Goal: Task Accomplishment & Management: Use online tool/utility

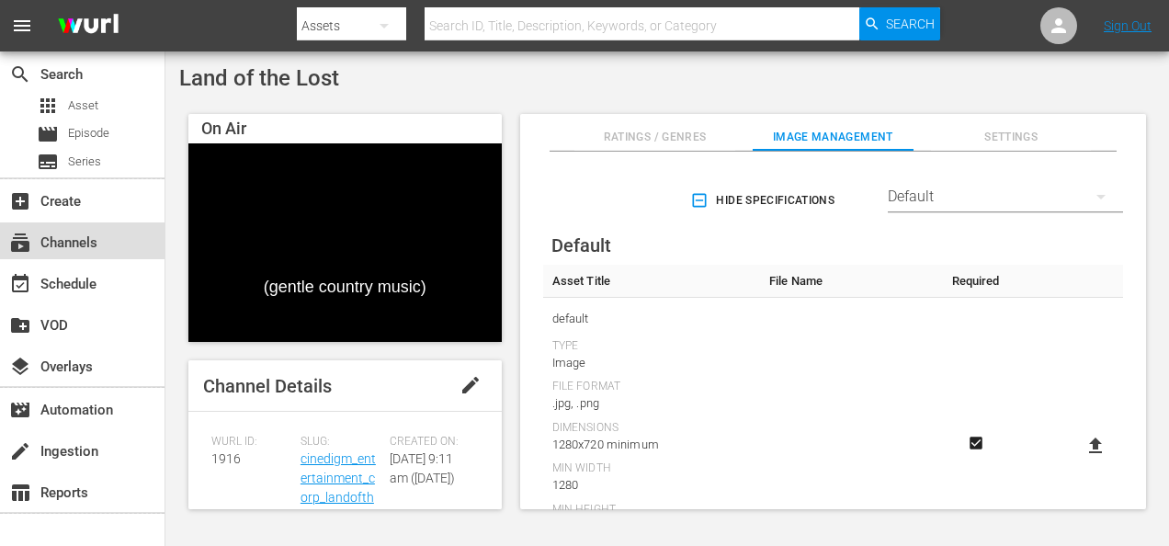
click at [86, 243] on div "subscriptions Channels" at bounding box center [51, 240] width 103 height 17
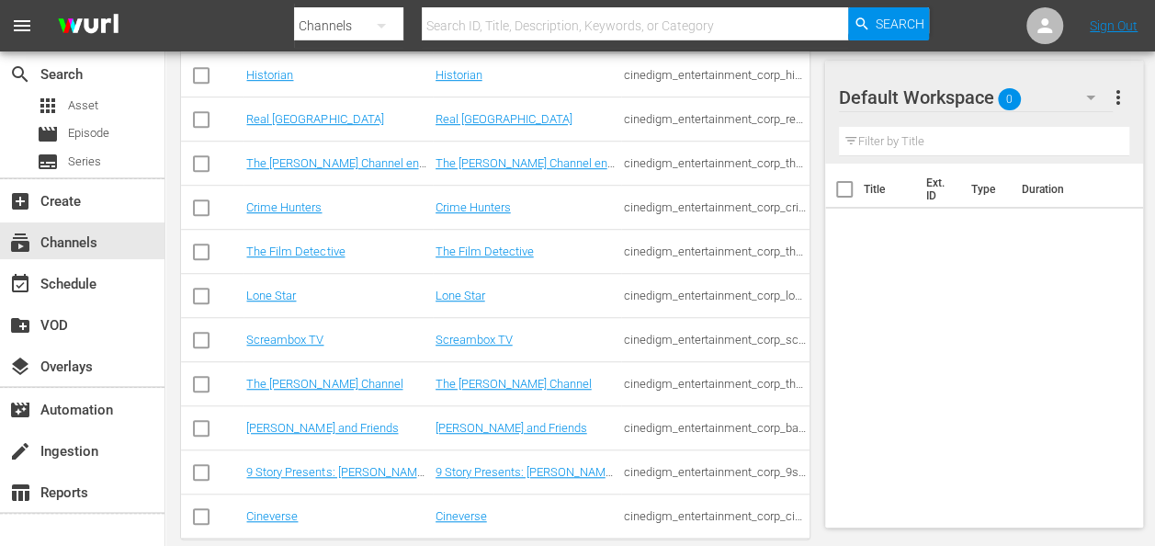
scroll to position [529, 0]
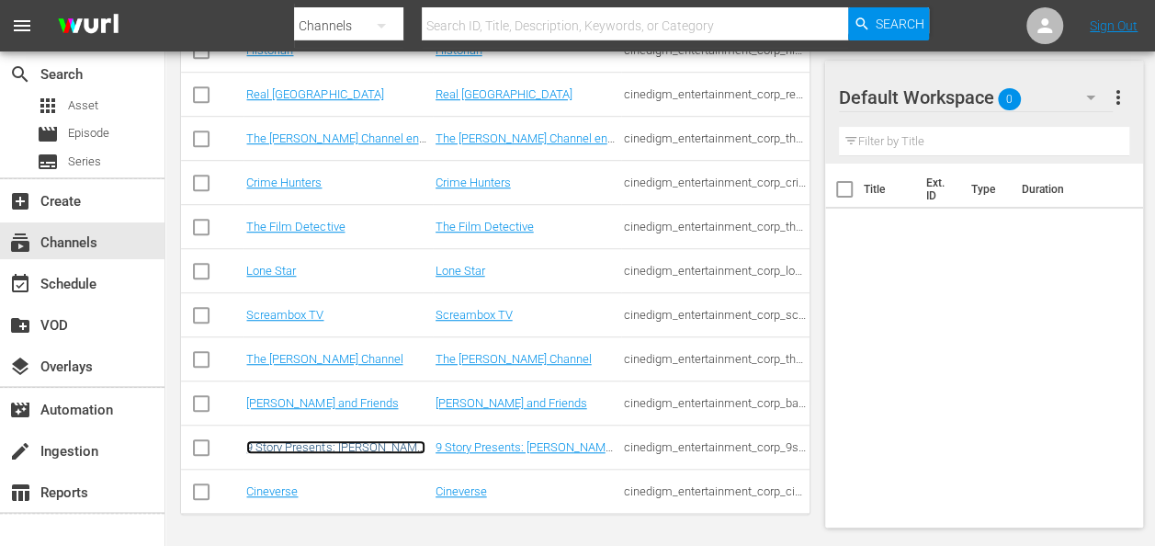
click at [320, 441] on link "9 Story Presents: [PERSON_NAME] and Friends" at bounding box center [335, 454] width 179 height 28
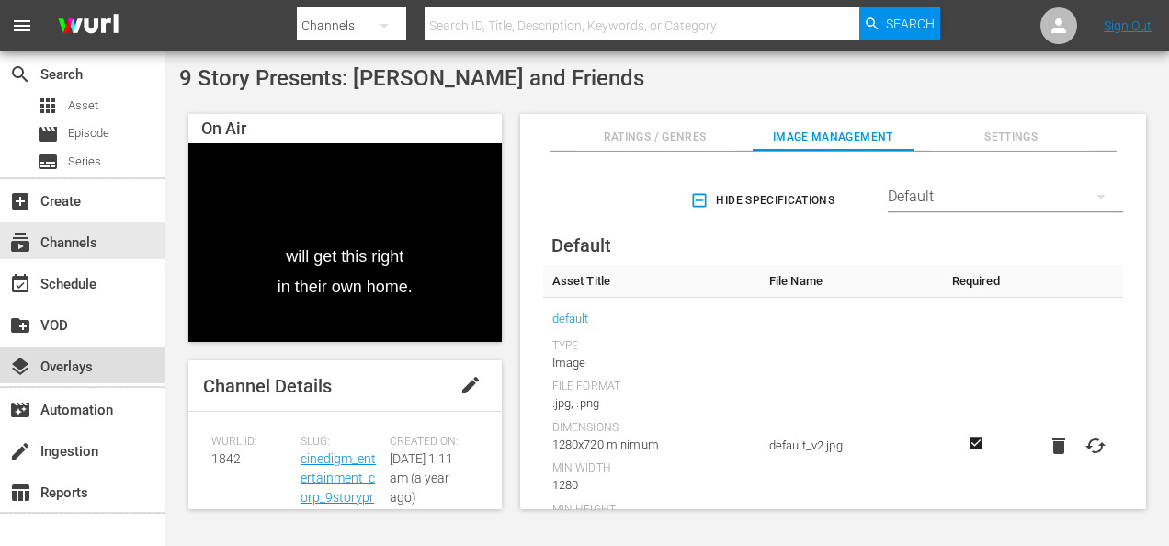
click at [87, 366] on div "layers Overlays" at bounding box center [51, 364] width 103 height 17
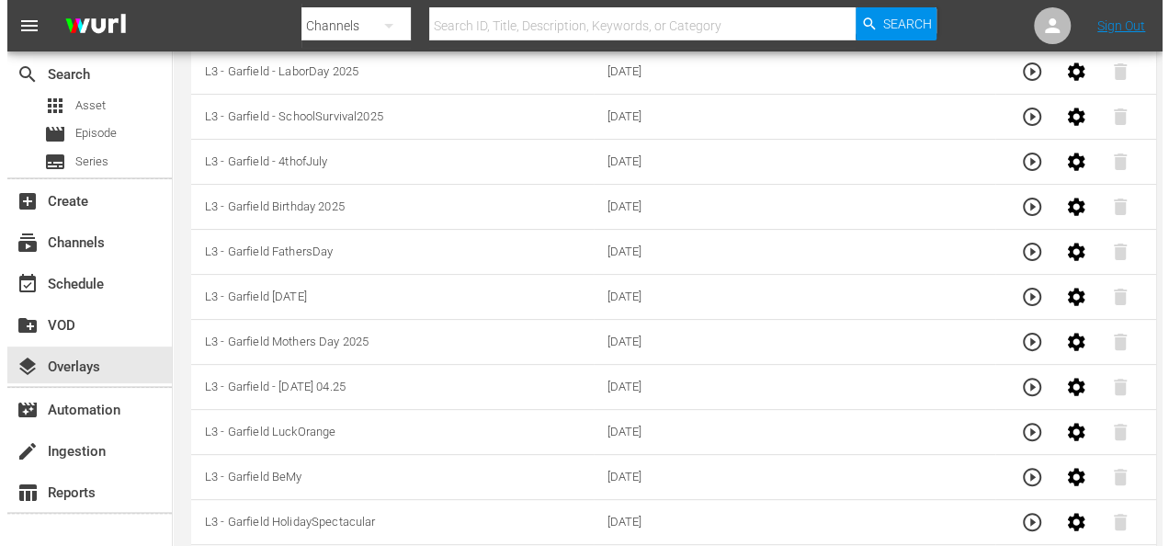
scroll to position [301, 0]
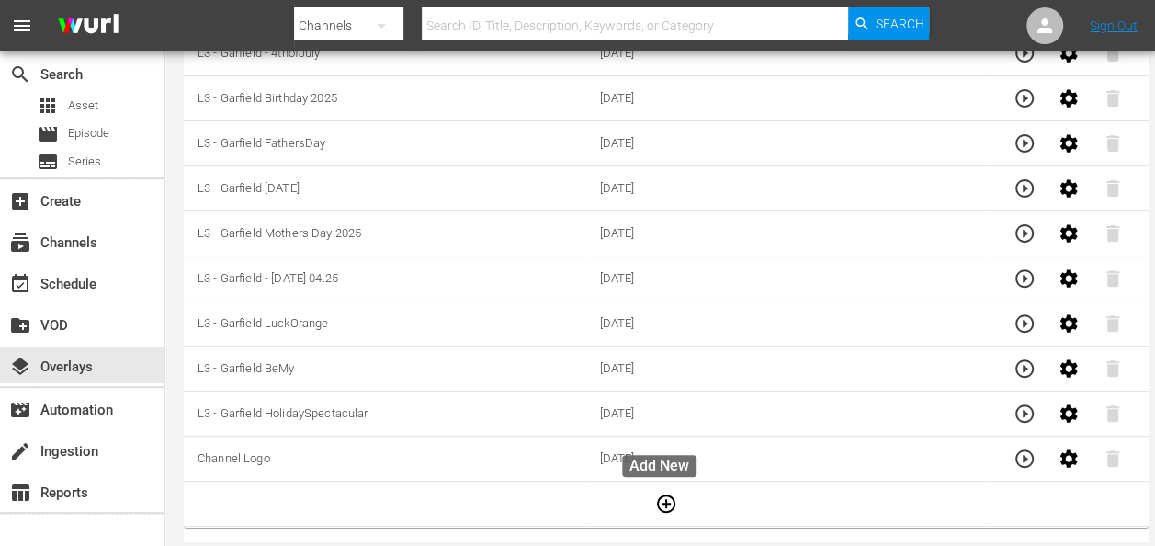
click at [659, 501] on icon "button" at bounding box center [666, 503] width 18 height 18
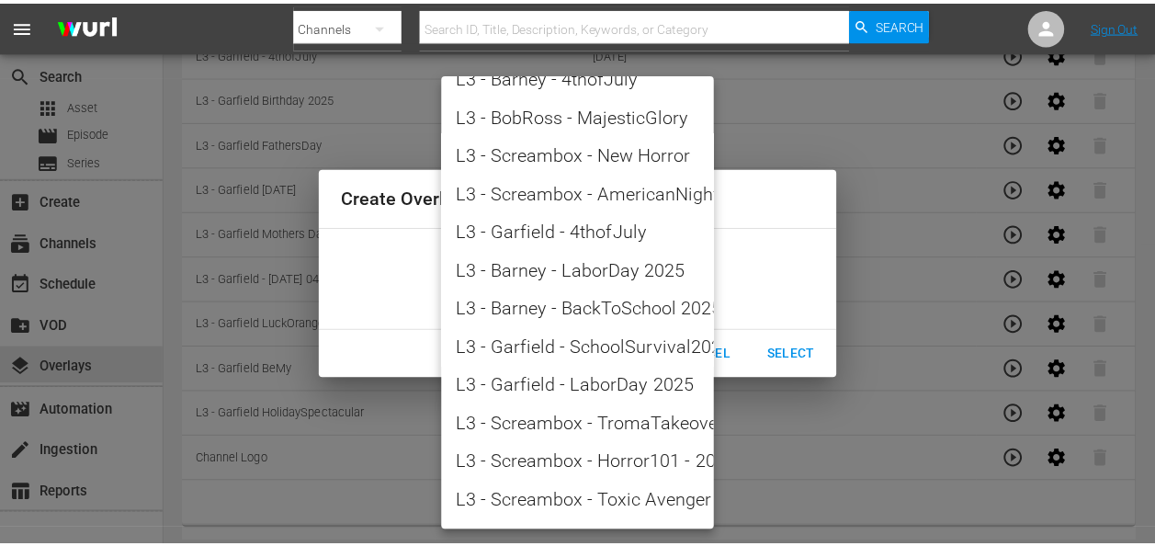
scroll to position [2104, 0]
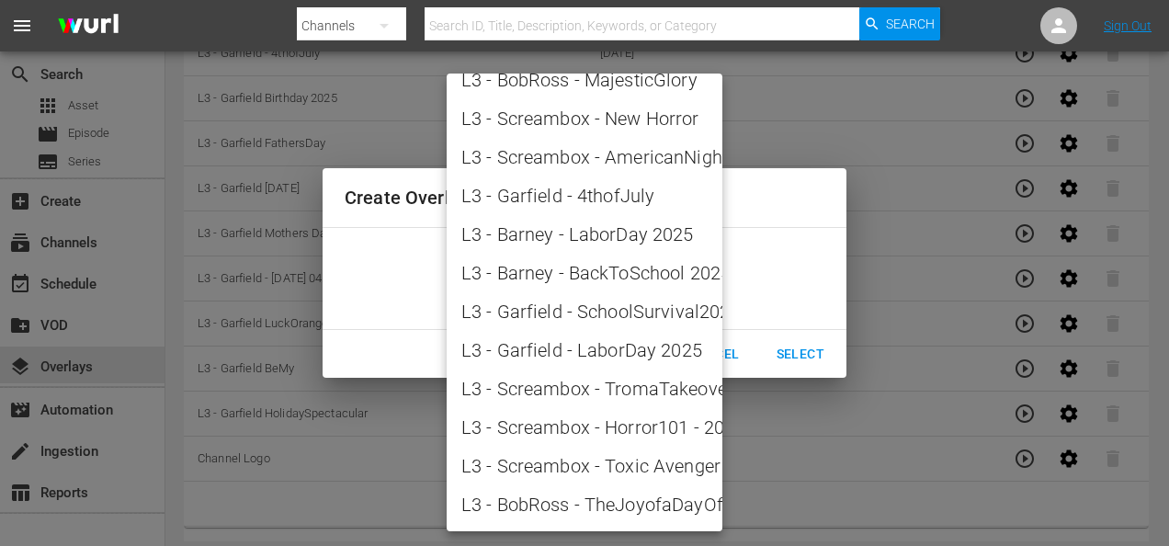
click at [836, 450] on div at bounding box center [584, 273] width 1169 height 546
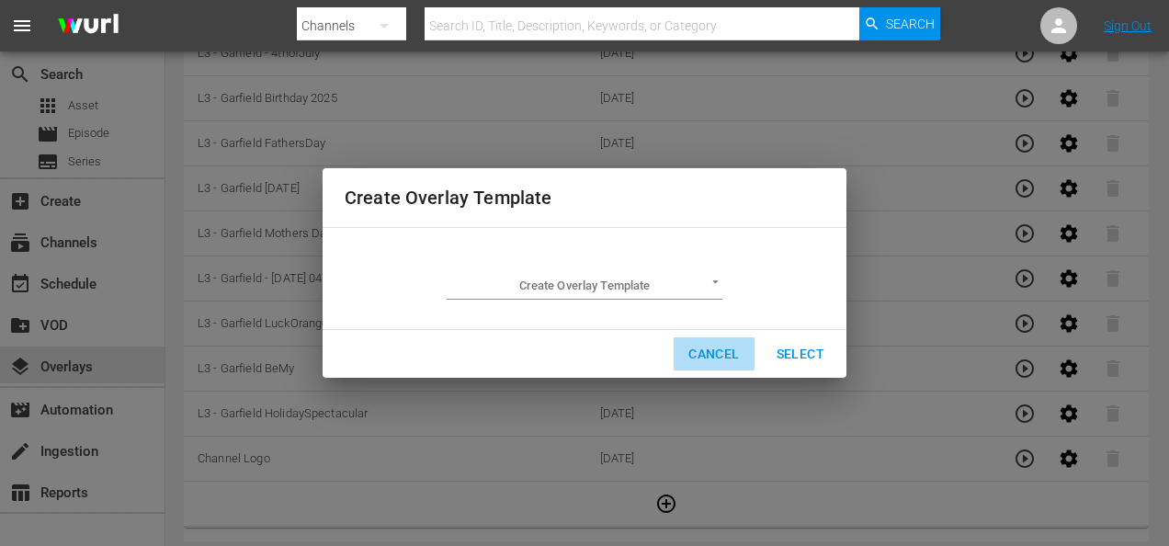
click at [724, 354] on span "Cancel" at bounding box center [713, 354] width 51 height 23
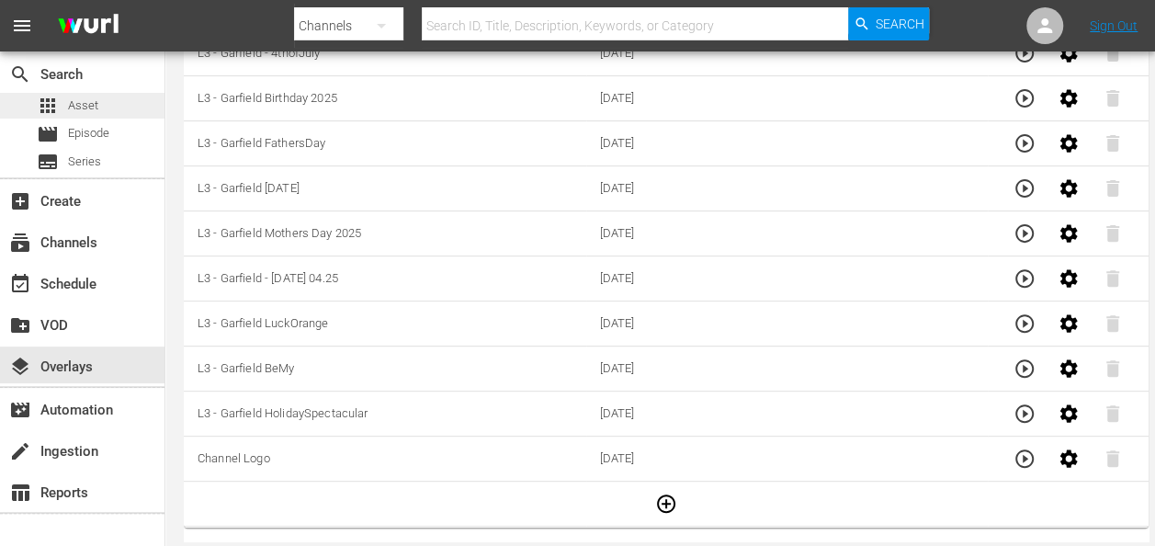
click at [102, 108] on div "apps Asset" at bounding box center [82, 106] width 164 height 26
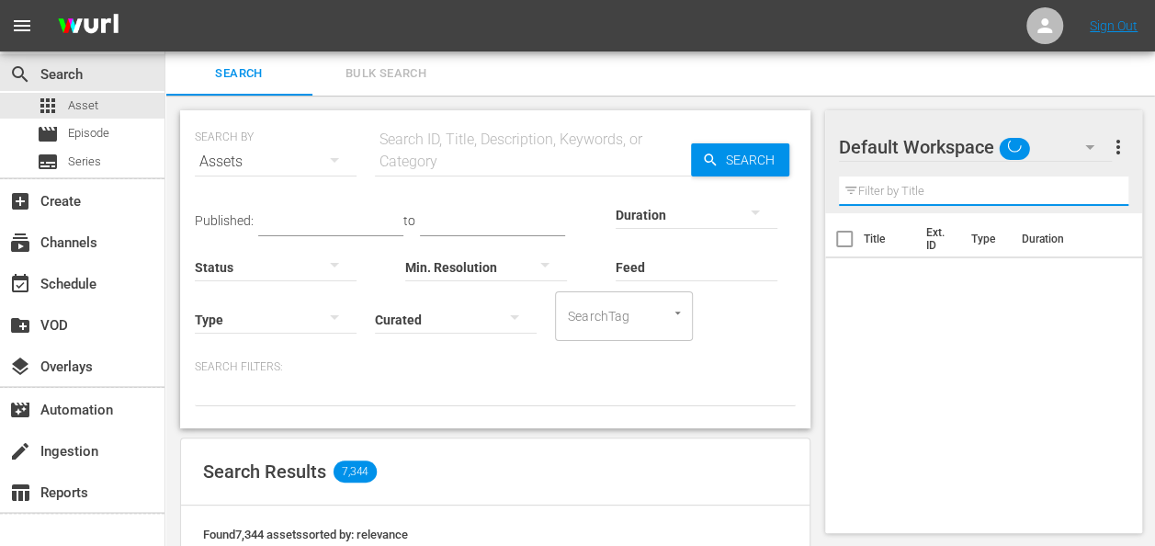
click at [915, 191] on input "text" at bounding box center [984, 190] width 290 height 29
click at [905, 187] on input "text" at bounding box center [984, 190] width 290 height 29
type input "national"
click at [1089, 187] on span "clear" at bounding box center [1091, 191] width 22 height 22
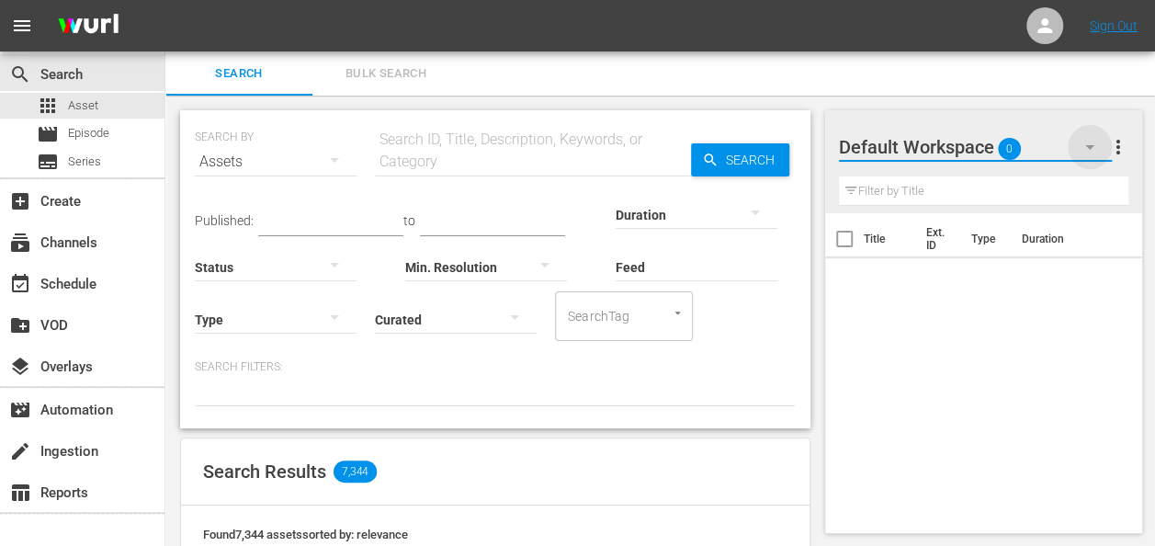
click at [1090, 149] on icon "button" at bounding box center [1089, 147] width 9 height 5
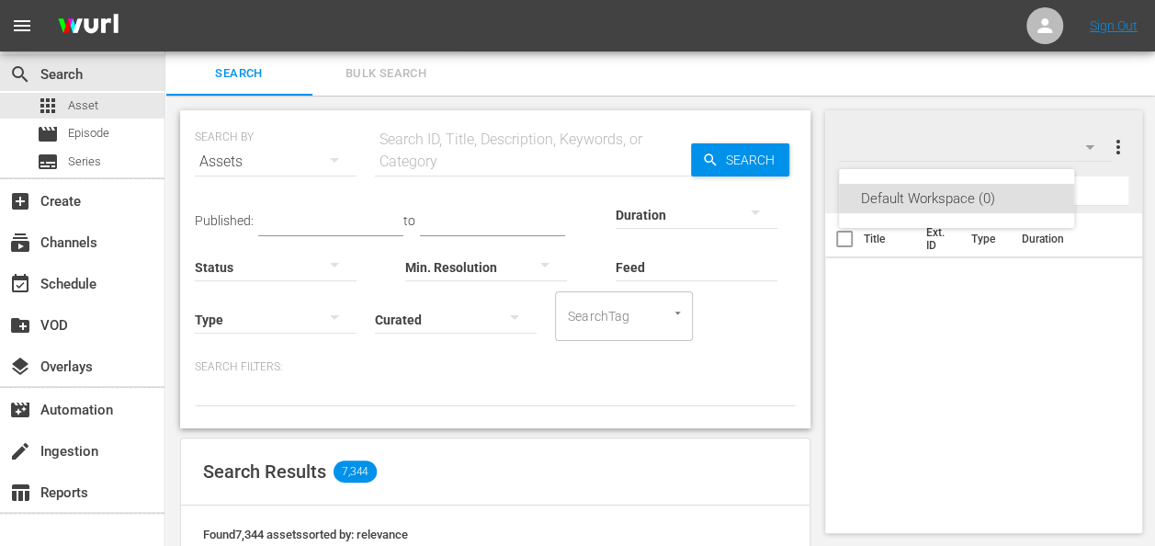
click at [1090, 149] on div "Default Workspace (0)" at bounding box center [577, 273] width 1155 height 546
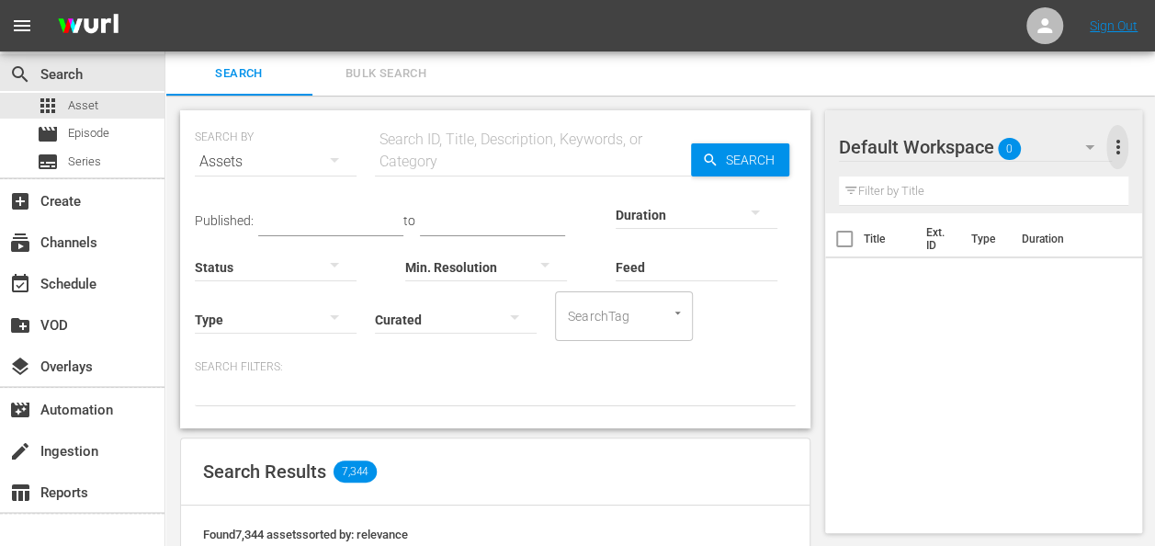
click at [1122, 148] on span "more_vert" at bounding box center [1117, 147] width 22 height 22
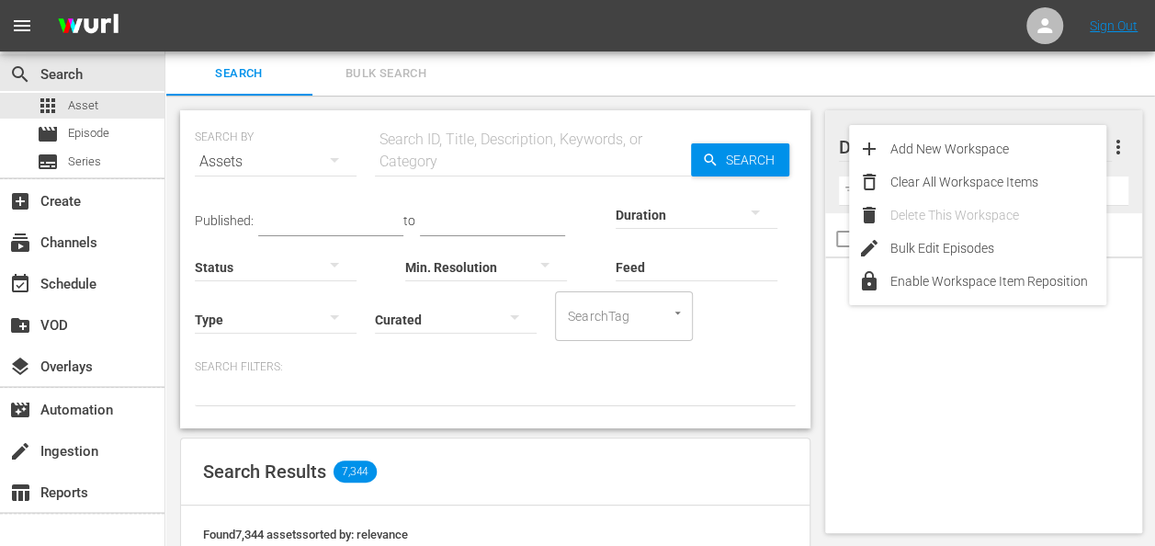
click at [1001, 436] on div "Title Ext. ID Type Duration" at bounding box center [984, 369] width 318 height 312
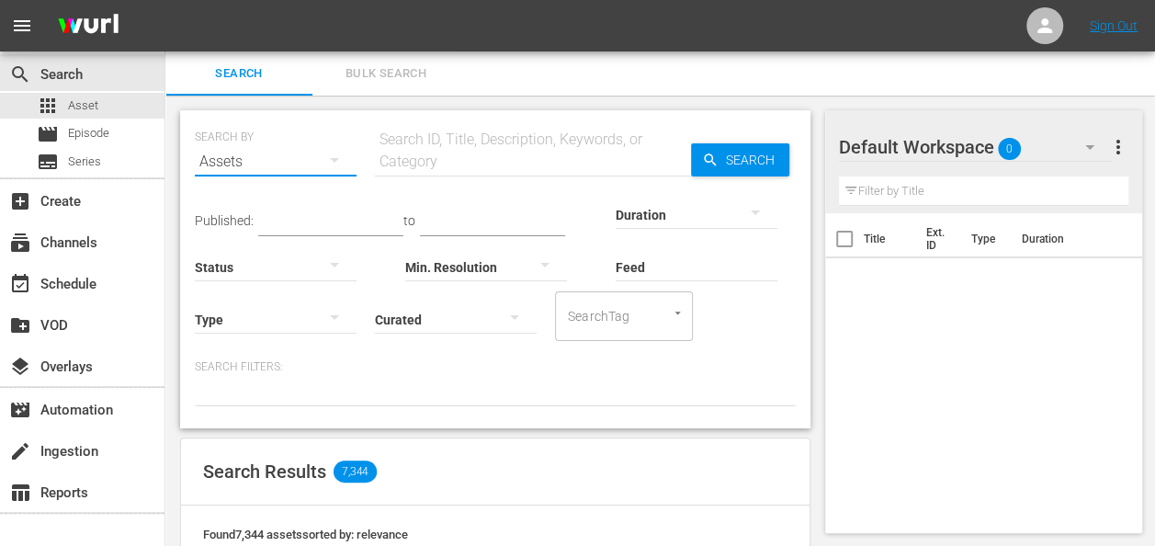
click at [312, 164] on button "button" at bounding box center [334, 160] width 44 height 44
click at [342, 164] on icon "button" at bounding box center [334, 160] width 22 height 22
click at [485, 224] on div "Channels Series Episodes Assets" at bounding box center [577, 273] width 1155 height 546
click at [479, 226] on div "Min. Resolution" at bounding box center [486, 255] width 162 height 66
click at [496, 165] on input "text" at bounding box center [533, 162] width 316 height 44
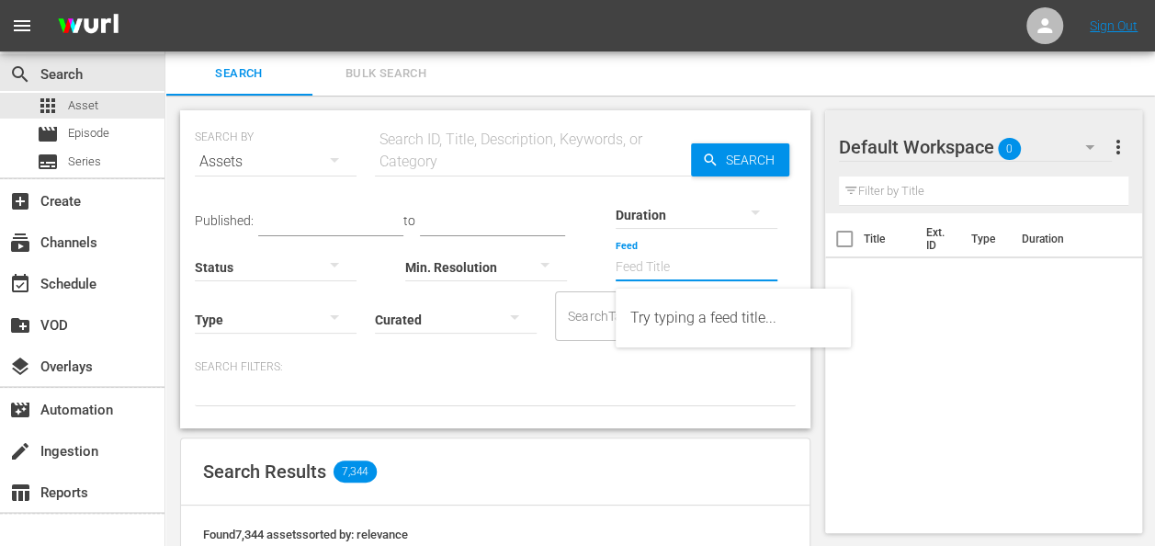
click at [757, 275] on input "Feed" at bounding box center [697, 268] width 162 height 66
click at [679, 390] on div at bounding box center [495, 390] width 601 height 31
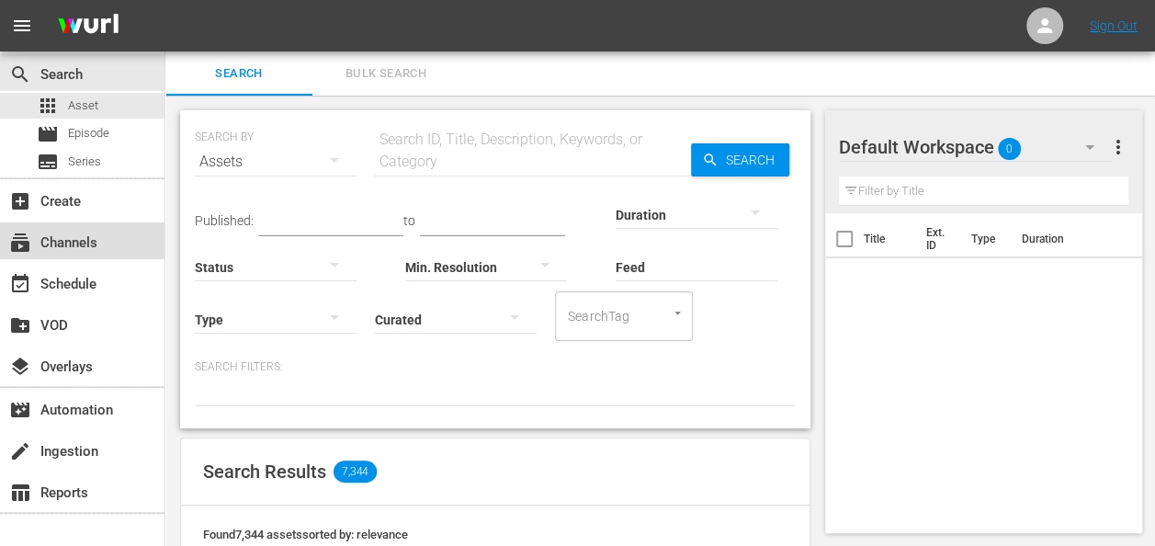
click at [75, 235] on div "subscriptions Channels" at bounding box center [51, 240] width 103 height 17
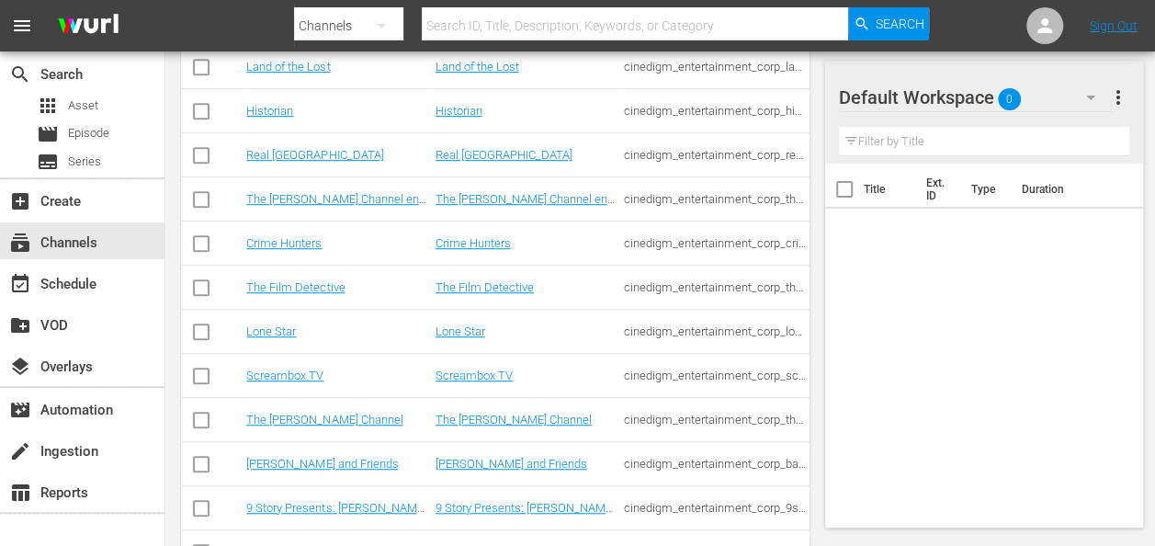
scroll to position [520, 0]
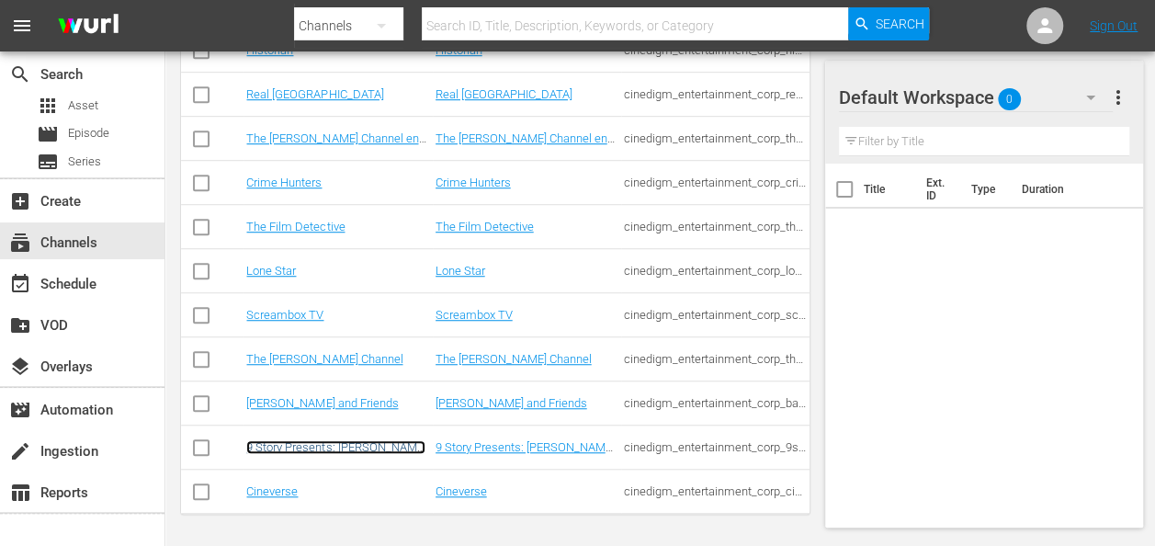
click at [335, 450] on link "9 Story Presents: [PERSON_NAME] and Friends" at bounding box center [335, 454] width 179 height 28
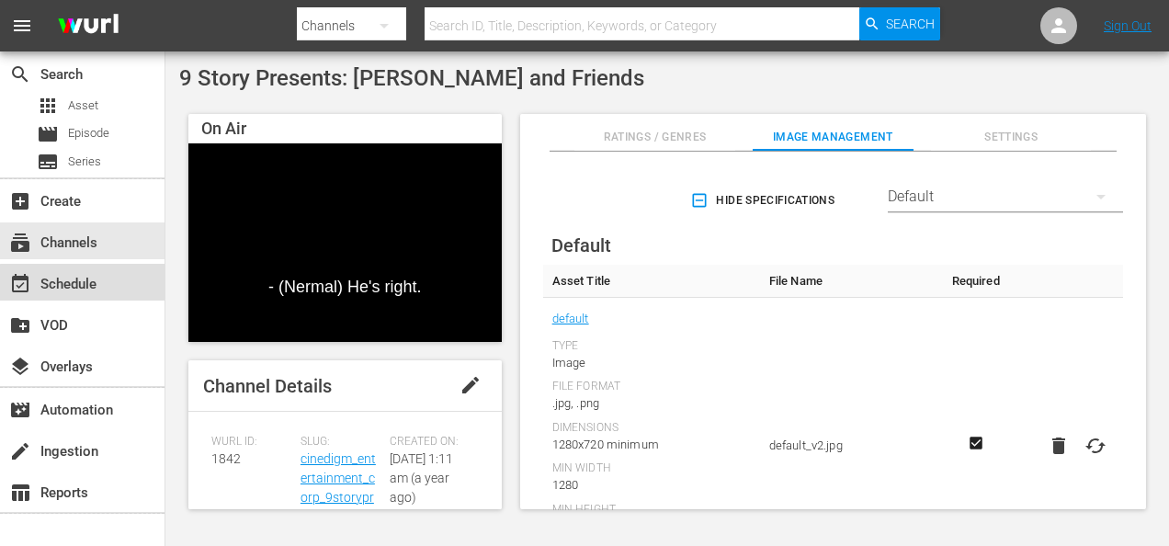
click at [85, 287] on div "event_available Schedule" at bounding box center [51, 281] width 103 height 17
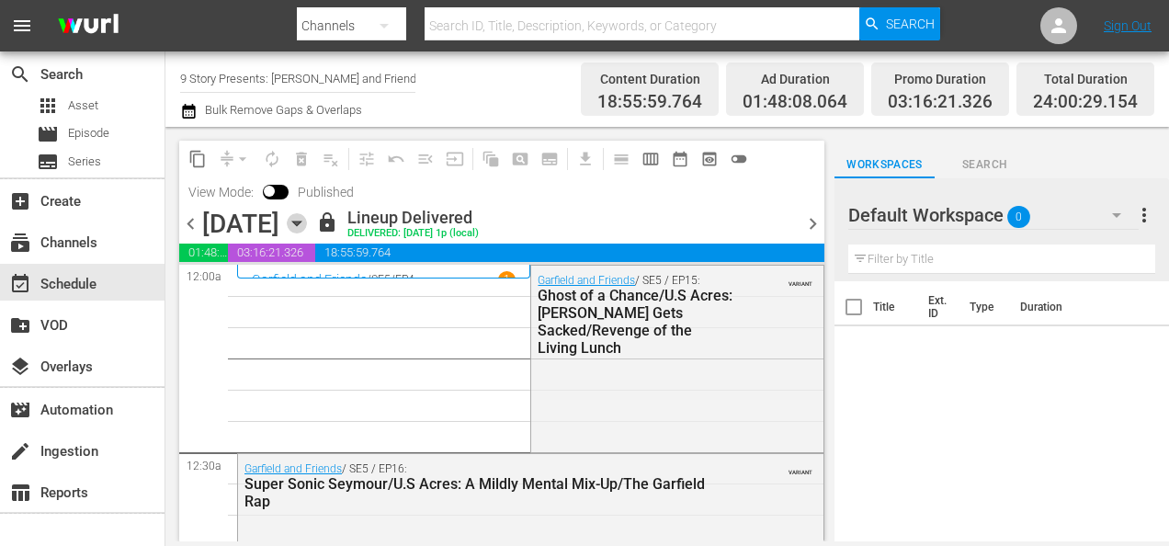
click at [307, 220] on icon "button" at bounding box center [297, 223] width 20 height 20
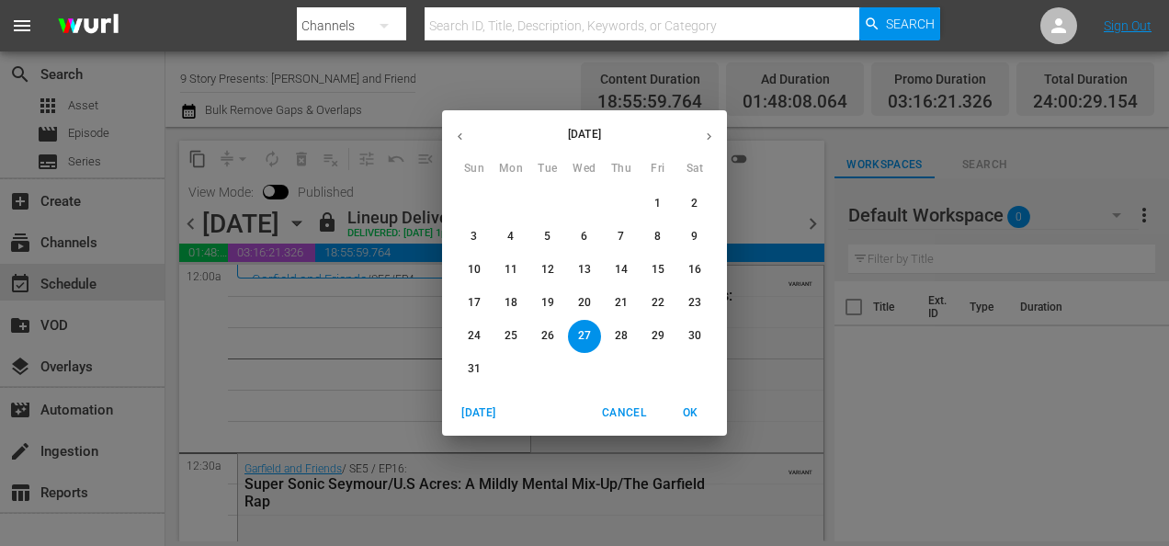
click at [713, 134] on icon "button" at bounding box center [709, 137] width 14 height 14
click at [593, 266] on span "17" at bounding box center [584, 270] width 33 height 16
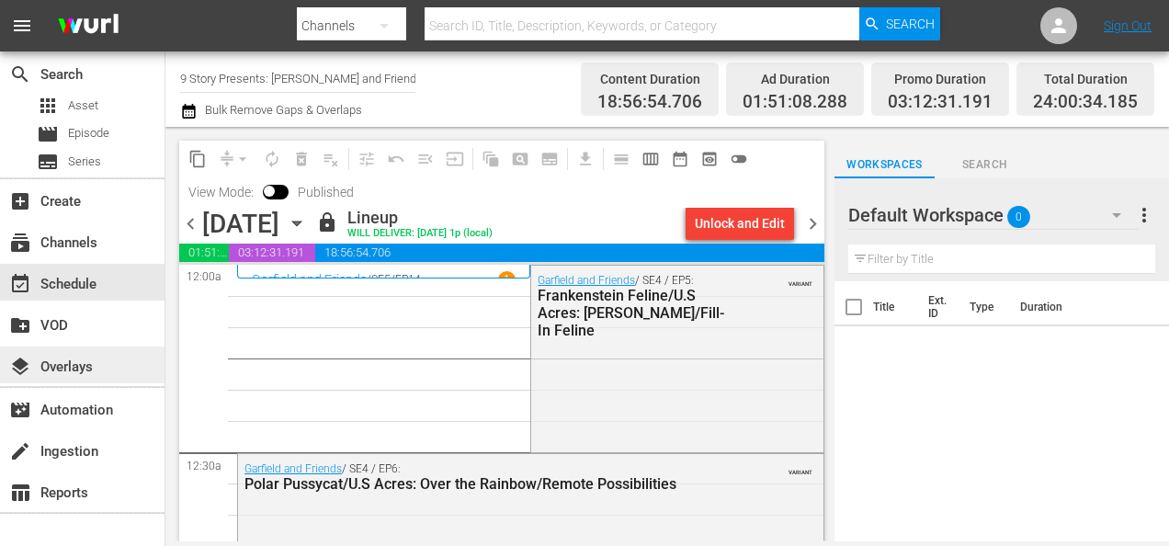
click at [75, 368] on div "layers Overlays" at bounding box center [51, 364] width 103 height 17
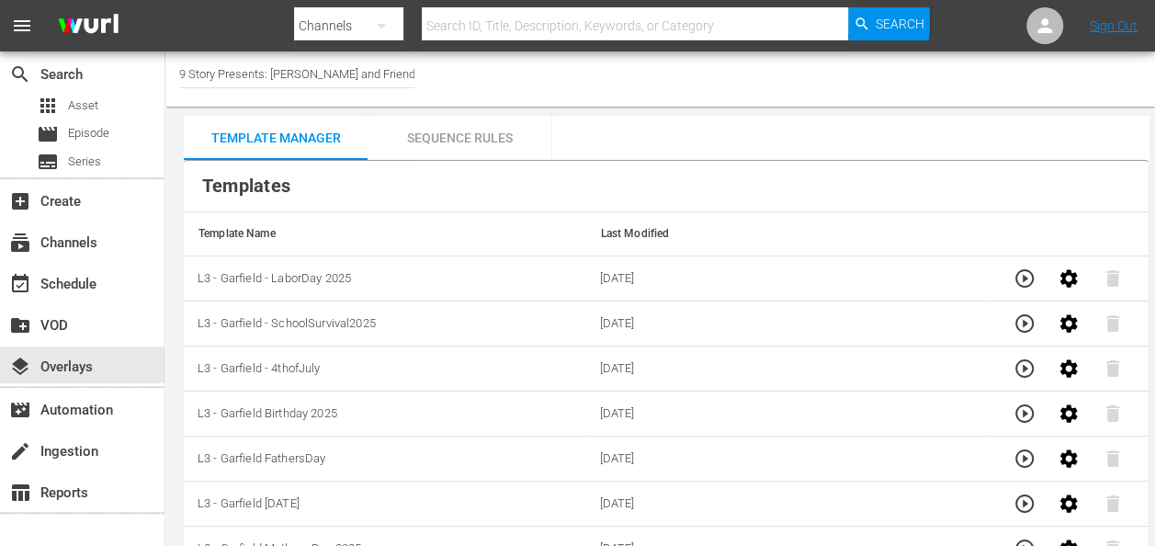
click at [455, 133] on div "Sequence Rules" at bounding box center [460, 138] width 184 height 44
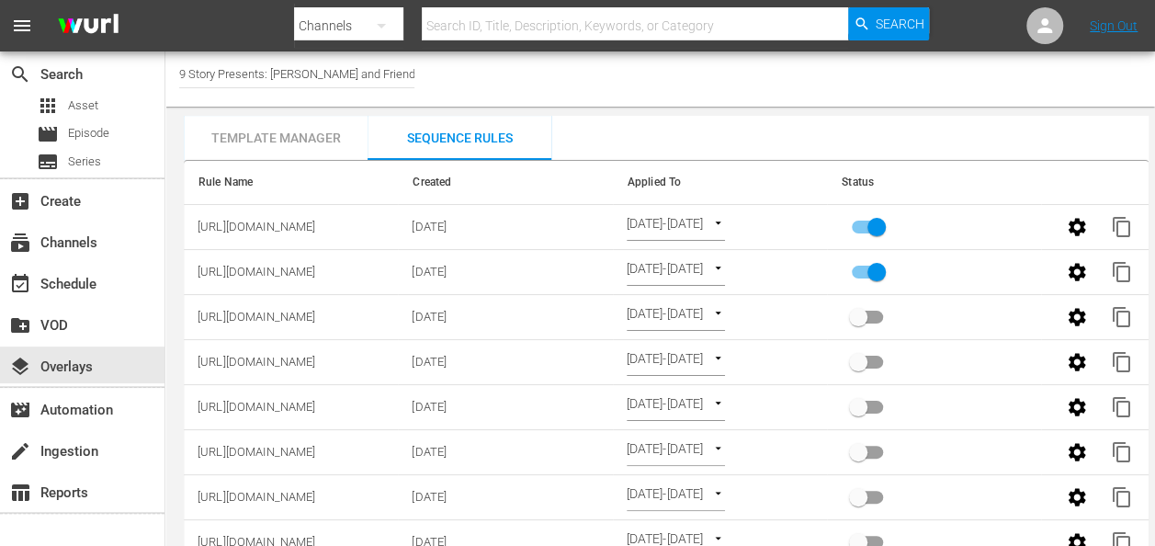
scroll to position [268, 0]
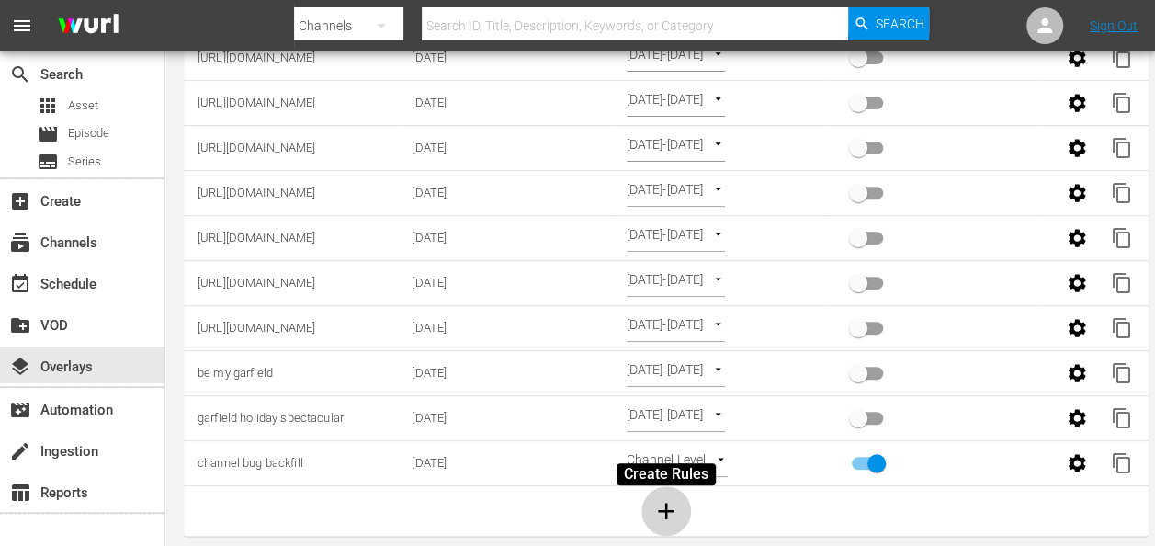
click at [669, 503] on icon "button" at bounding box center [666, 511] width 17 height 17
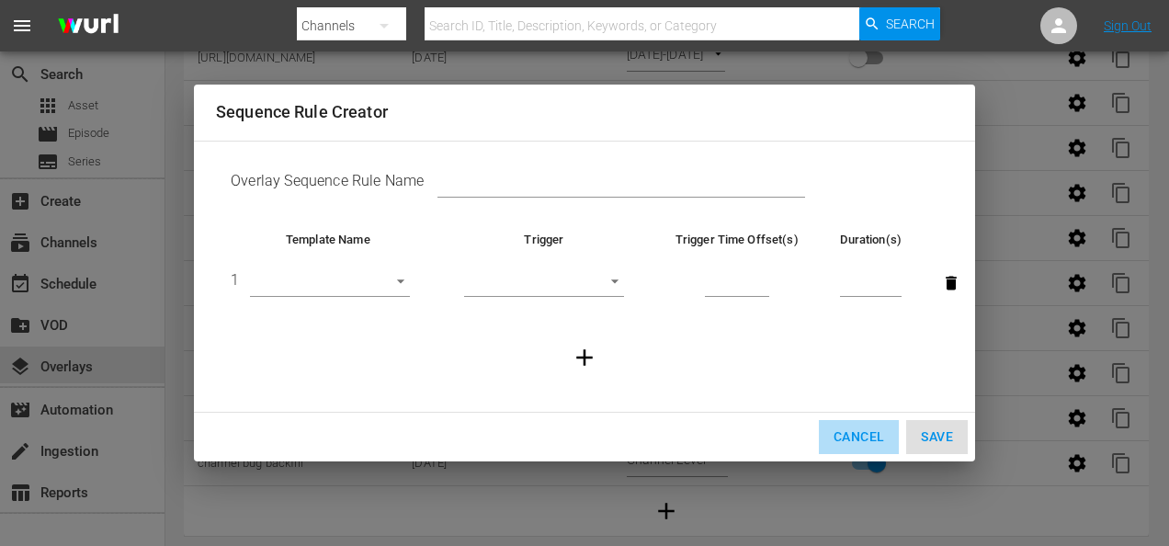
click at [870, 428] on span "Cancel" at bounding box center [858, 436] width 51 height 23
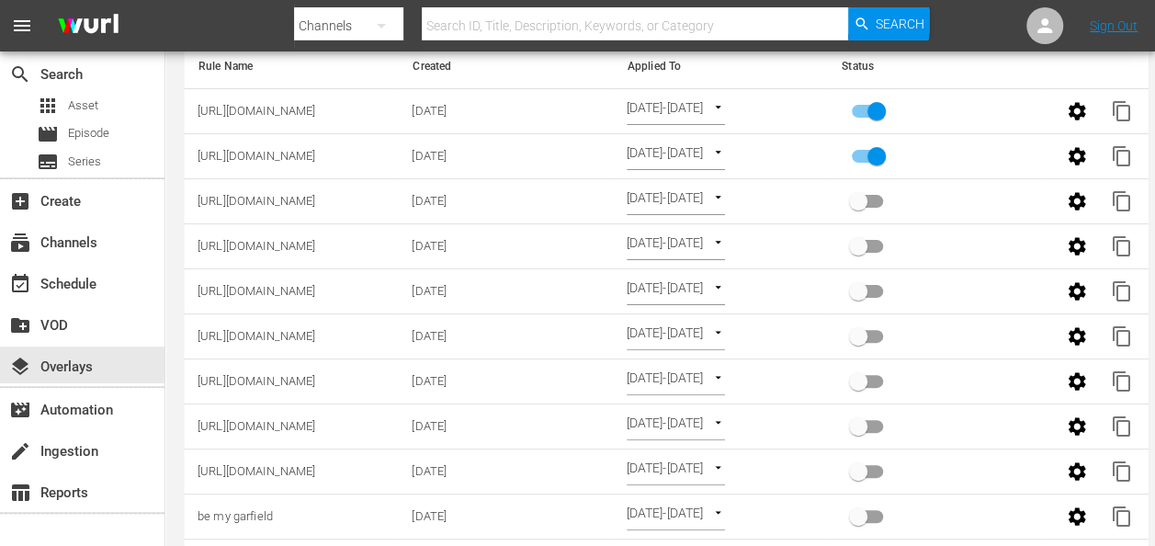
scroll to position [0, 0]
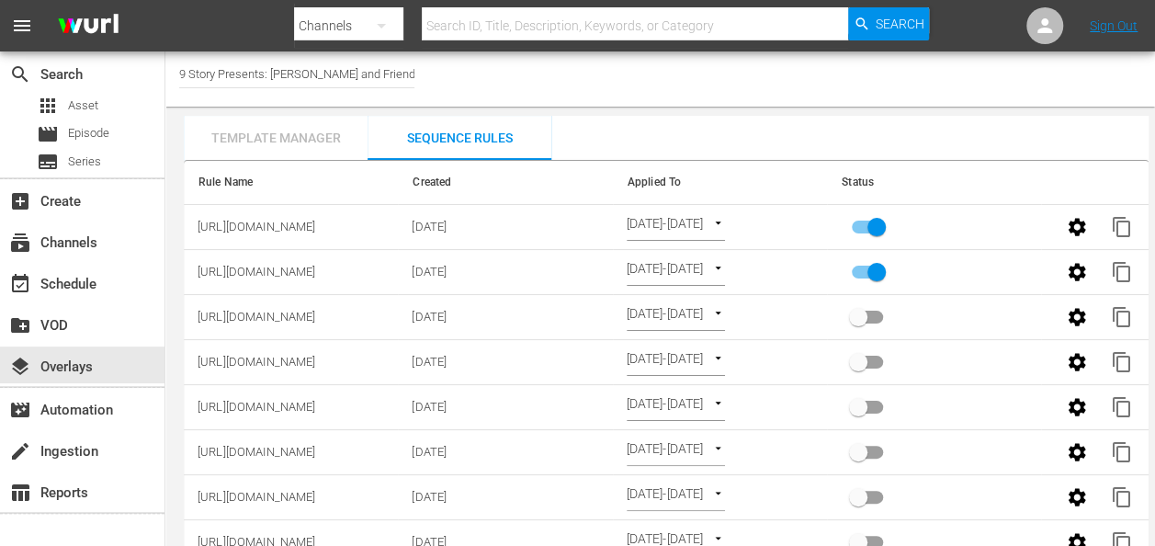
click at [290, 140] on div "Template Manager" at bounding box center [276, 138] width 184 height 44
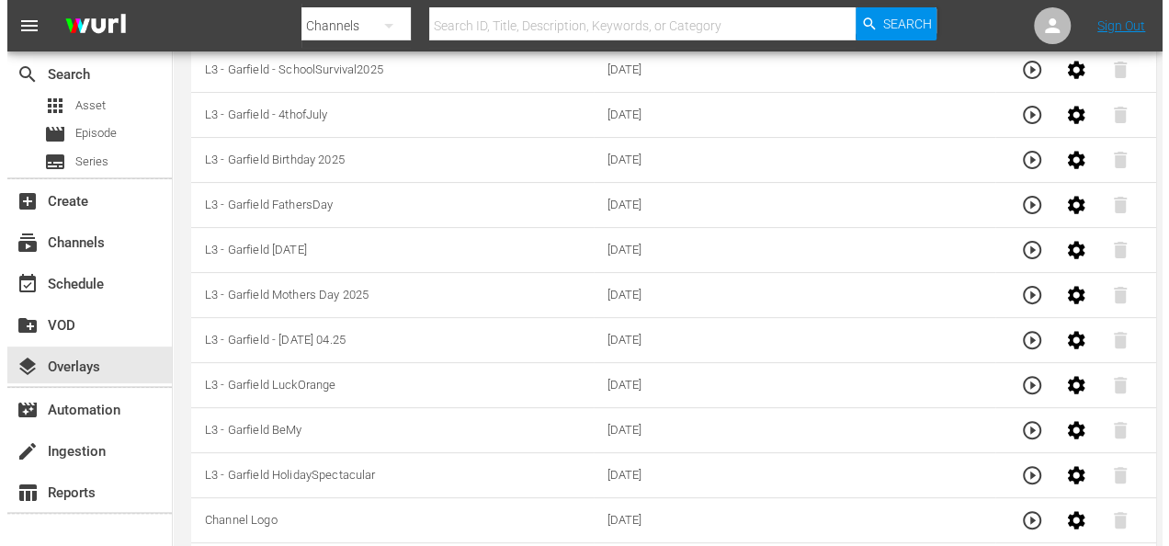
scroll to position [301, 0]
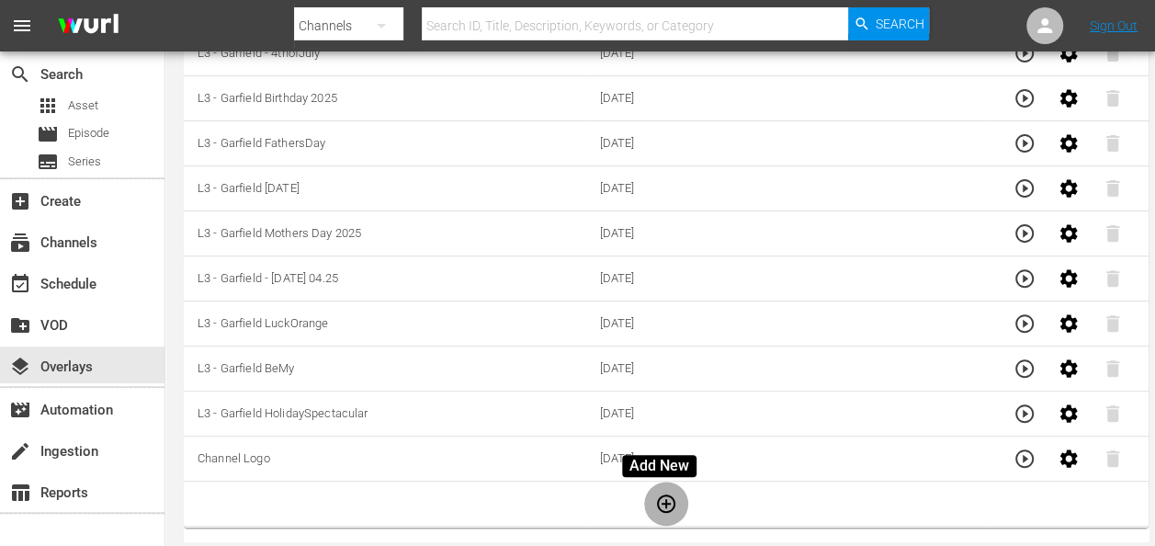
click at [659, 501] on icon "button" at bounding box center [666, 503] width 18 height 18
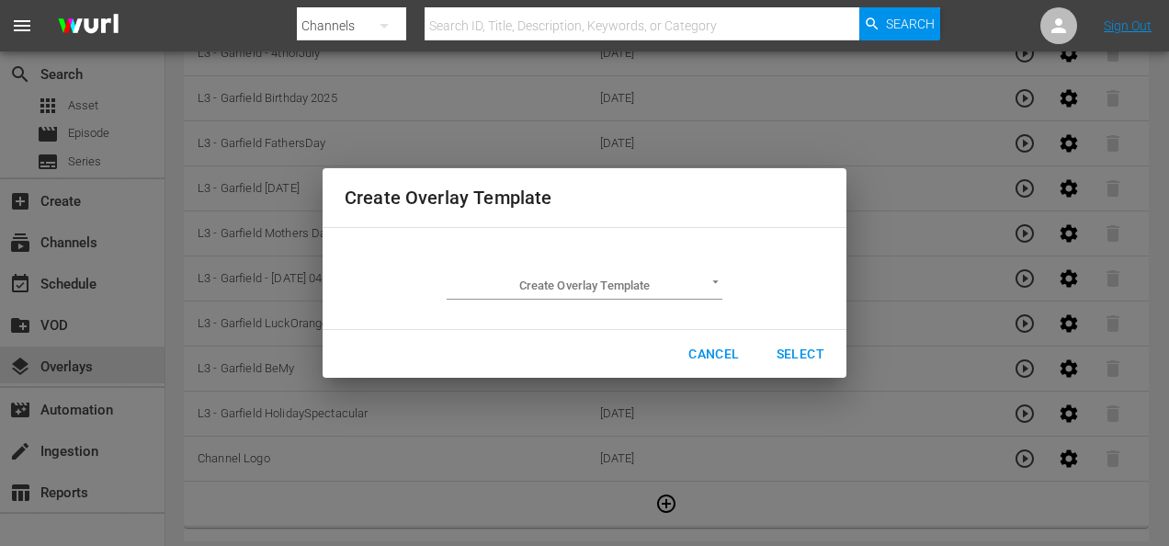
click at [723, 280] on td "Create Overlay Template ​" at bounding box center [585, 279] width 480 height 72
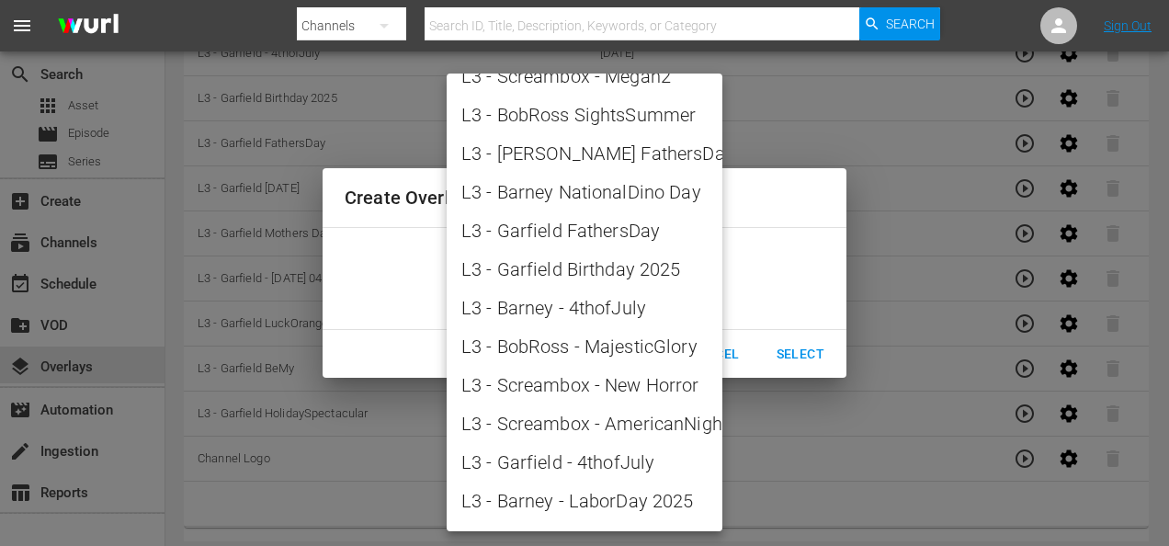
scroll to position [2104, 0]
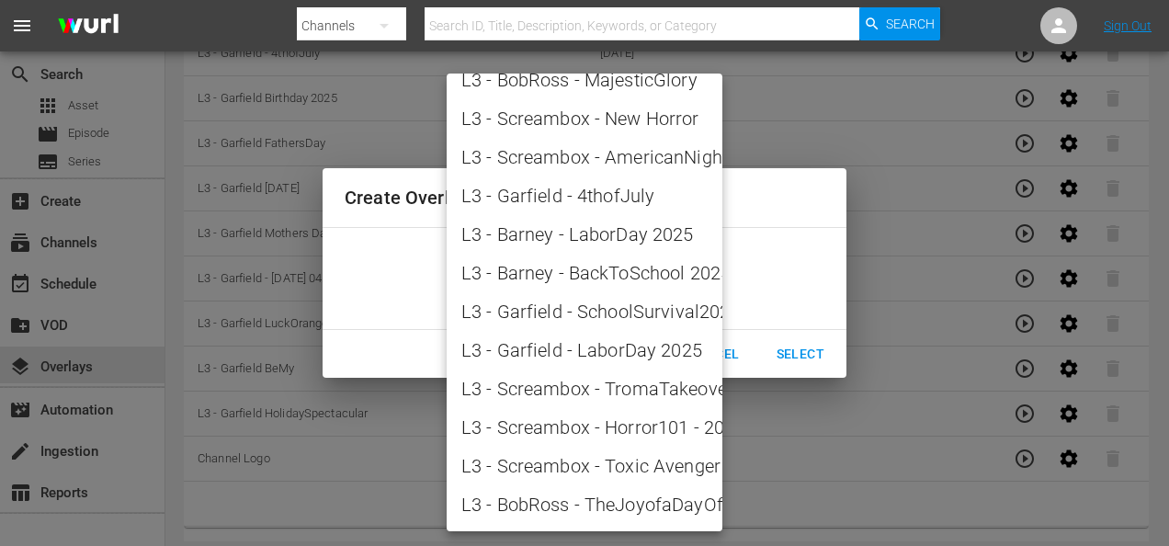
click at [792, 272] on div at bounding box center [584, 273] width 1169 height 546
